Goal: Navigation & Orientation: Find specific page/section

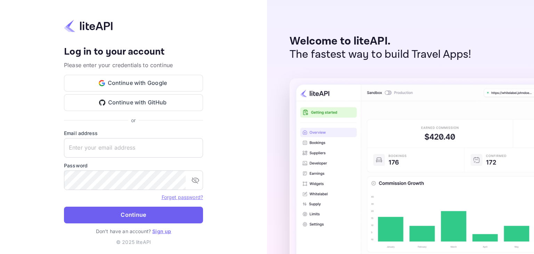
type input "[EMAIL_ADDRESS][DOMAIN_NAME]"
click at [121, 211] on button "Continue" at bounding box center [133, 214] width 139 height 17
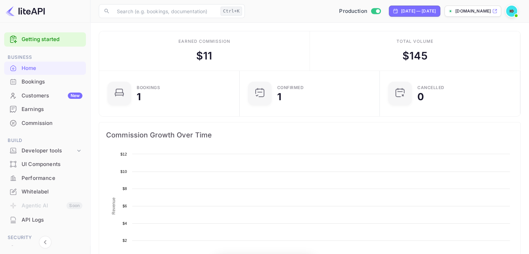
scroll to position [108, 131]
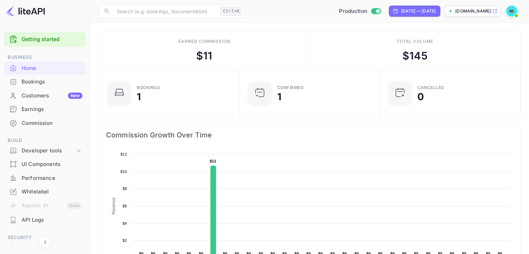
click at [41, 175] on div "Performance" at bounding box center [52, 178] width 61 height 8
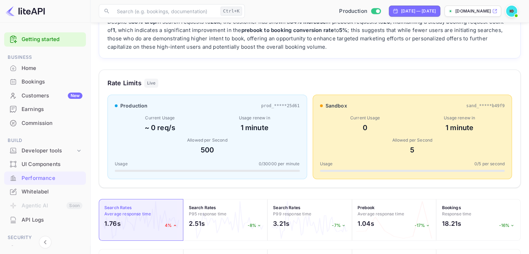
scroll to position [53, 0]
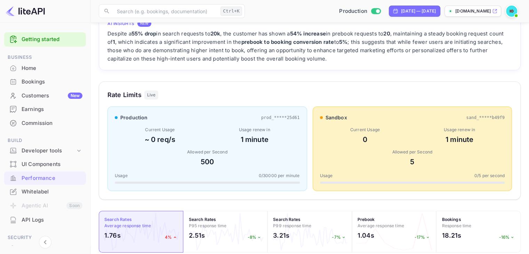
click at [45, 93] on div "Customers New" at bounding box center [52, 96] width 61 height 8
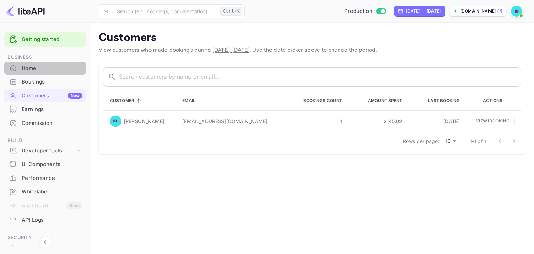
click at [51, 63] on div "Home" at bounding box center [45, 69] width 82 height 14
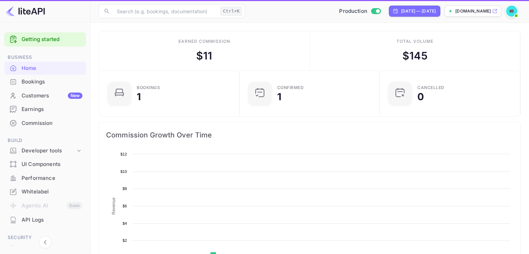
scroll to position [108, 131]
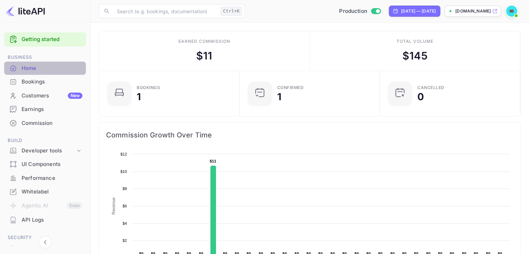
click at [50, 74] on div "Home" at bounding box center [45, 69] width 82 height 14
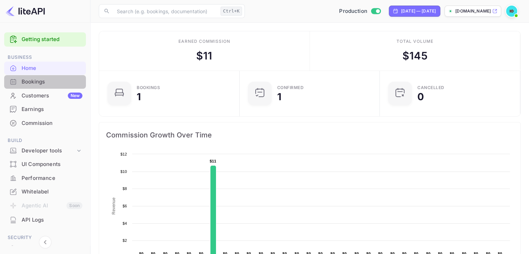
click at [49, 80] on div "Bookings" at bounding box center [52, 82] width 61 height 8
